Goal: Task Accomplishment & Management: Use online tool/utility

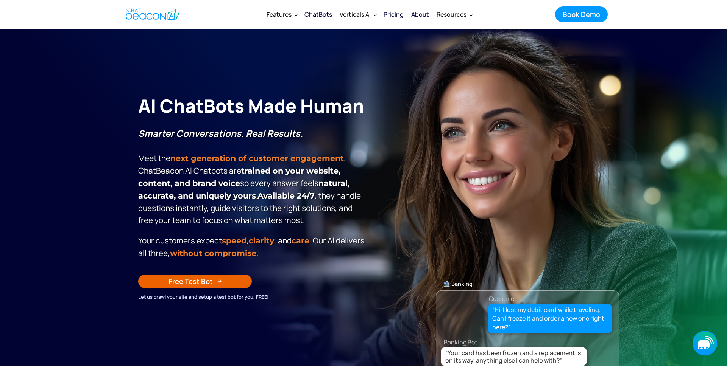
click at [703, 345] on icon "button" at bounding box center [704, 344] width 12 height 9
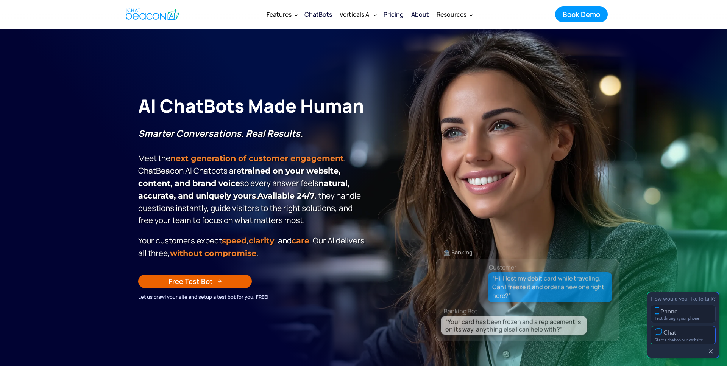
click at [680, 334] on div "Chat" at bounding box center [683, 333] width 57 height 8
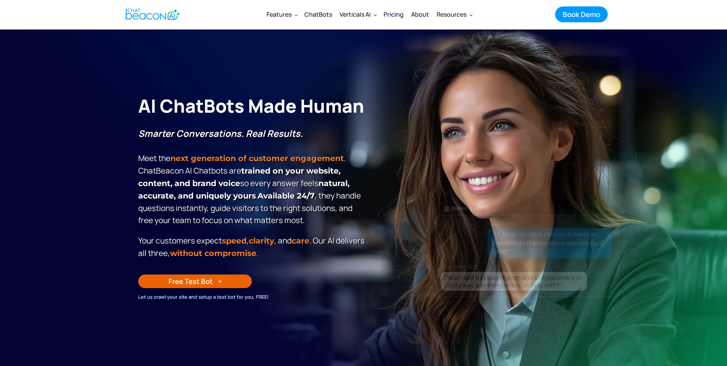
scroll to position [2, 0]
